Goal: Download file/media

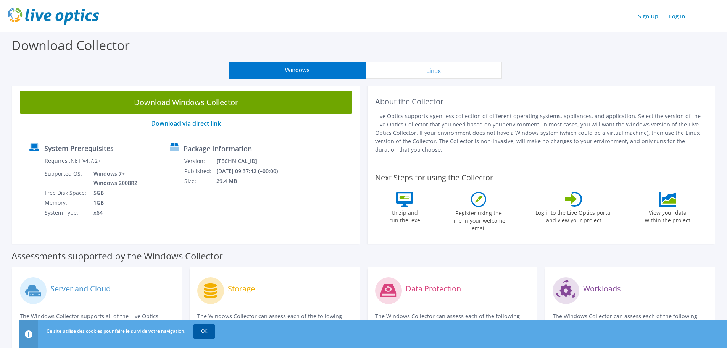
click at [201, 332] on link "OK" at bounding box center [203, 331] width 21 height 14
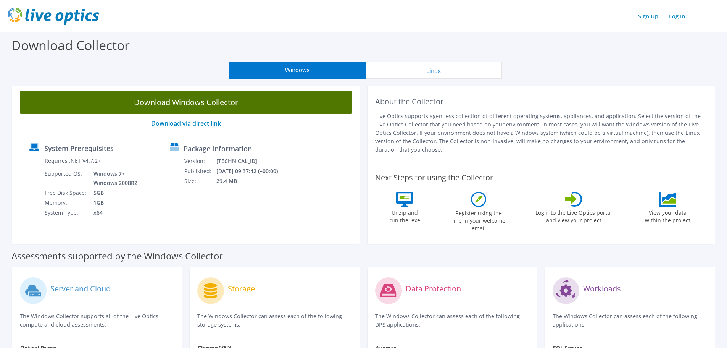
click at [222, 103] on link "Download Windows Collector" at bounding box center [186, 102] width 332 height 23
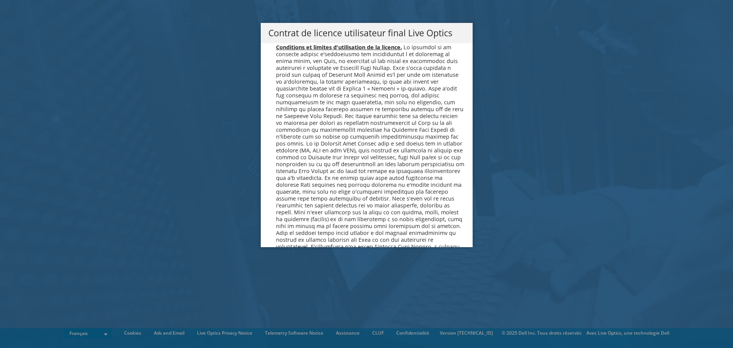
scroll to position [572, 0]
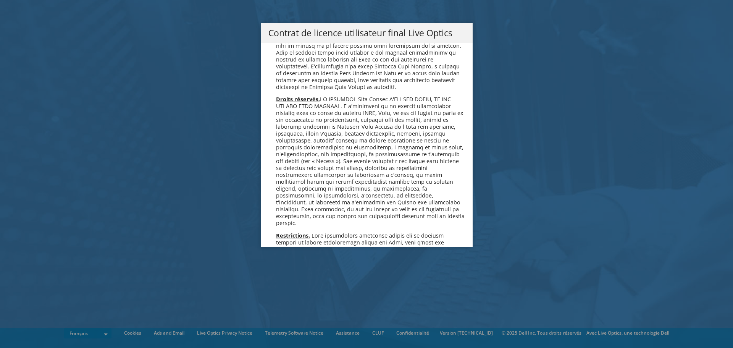
click at [463, 87] on div "Veuillez lire attentivement le contrat de licence suivant. Vous devez accepter …" at bounding box center [367, 145] width 212 height 204
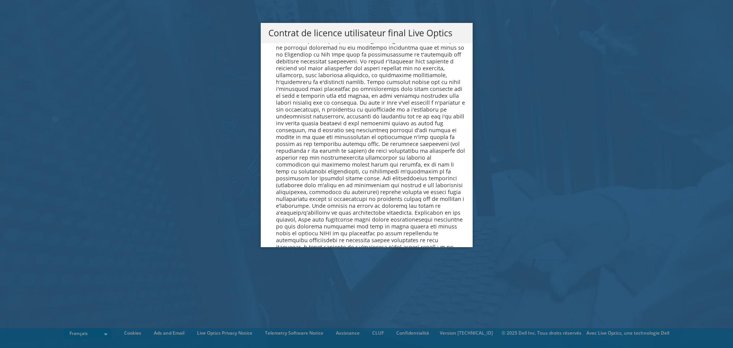
scroll to position [3373, 0]
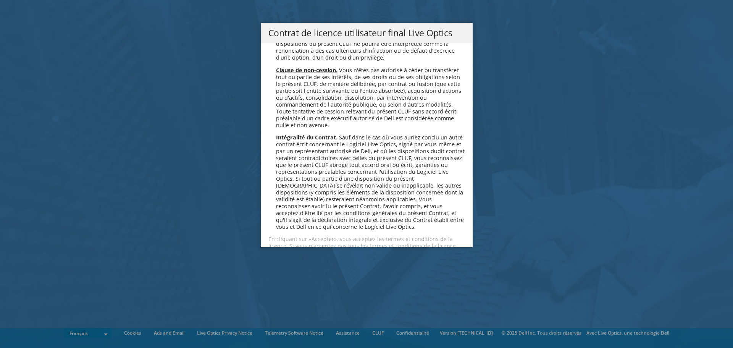
click at [292, 264] on link "Accepter" at bounding box center [290, 273] width 45 height 18
